Goal: Task Accomplishment & Management: Manage account settings

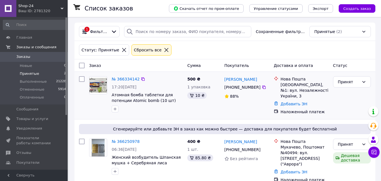
click at [122, 76] on div "№ 366334142" at bounding box center [125, 79] width 29 height 7
click at [125, 81] on link "№ 366334142" at bounding box center [126, 79] width 28 height 5
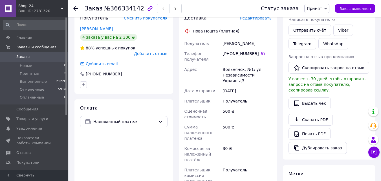
scroll to position [113, 0]
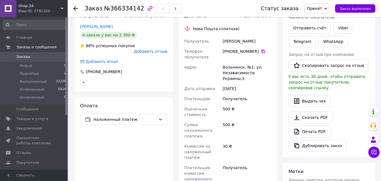
click at [261, 51] on icon at bounding box center [263, 51] width 5 height 5
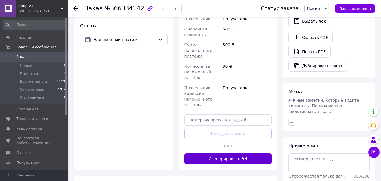
scroll to position [226, 0]
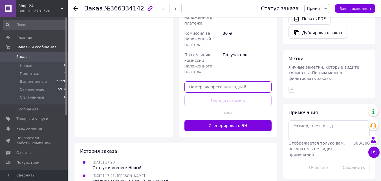
paste input "20451269196530"
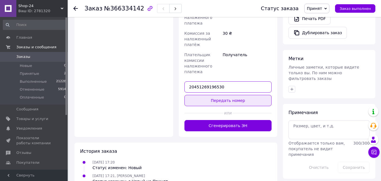
type input "20451269196530"
click at [207, 95] on button "Передать номер" at bounding box center [227, 100] width 87 height 11
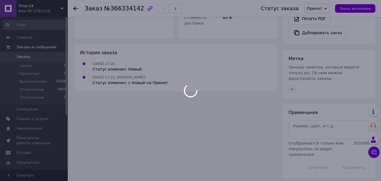
scroll to position [218, 0]
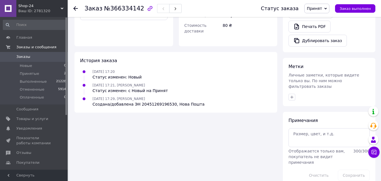
click at [355, 9] on span "Заказ выполнен" at bounding box center [354, 8] width 31 height 4
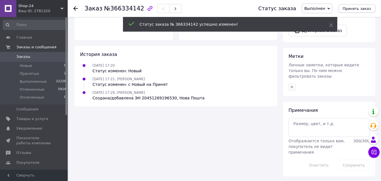
scroll to position [197, 0]
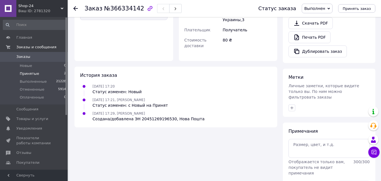
click at [20, 73] on span "Принятые" at bounding box center [29, 73] width 19 height 5
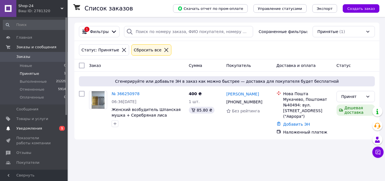
click at [31, 130] on span "Уведомления" at bounding box center [29, 128] width 26 height 5
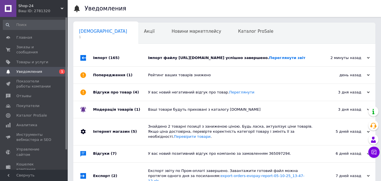
click at [100, 62] on div "Імпорт (165)" at bounding box center [120, 57] width 55 height 17
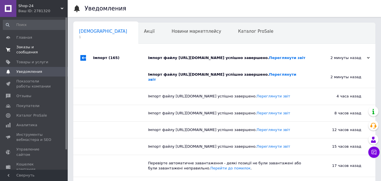
click at [35, 48] on span "Заказы и сообщения" at bounding box center [34, 50] width 36 height 10
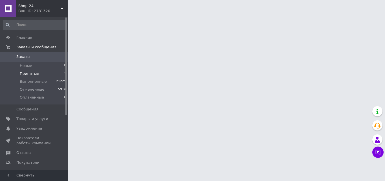
click at [30, 74] on span "Принятые" at bounding box center [29, 73] width 19 height 5
